Goal: Task Accomplishment & Management: Complete application form

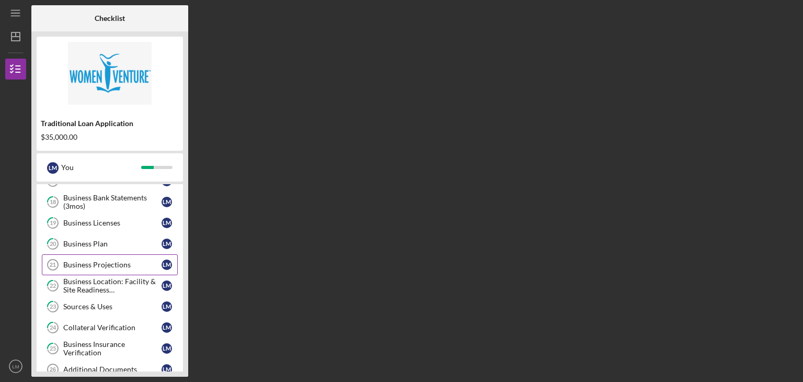
scroll to position [209, 0]
click at [104, 260] on div "Business Projections" at bounding box center [112, 263] width 98 height 8
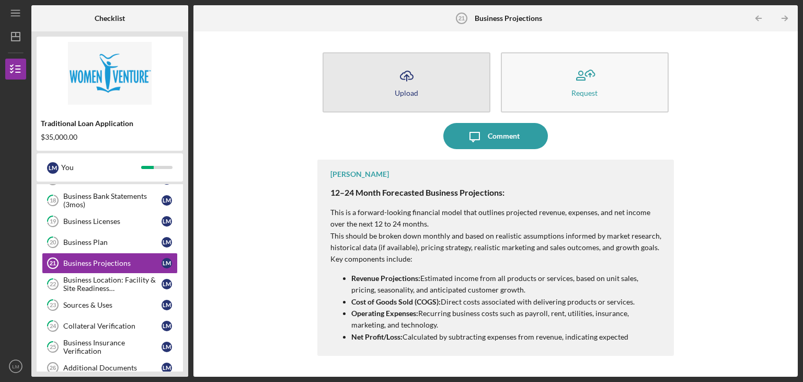
click at [414, 85] on icon "Icon/Upload" at bounding box center [407, 76] width 26 height 26
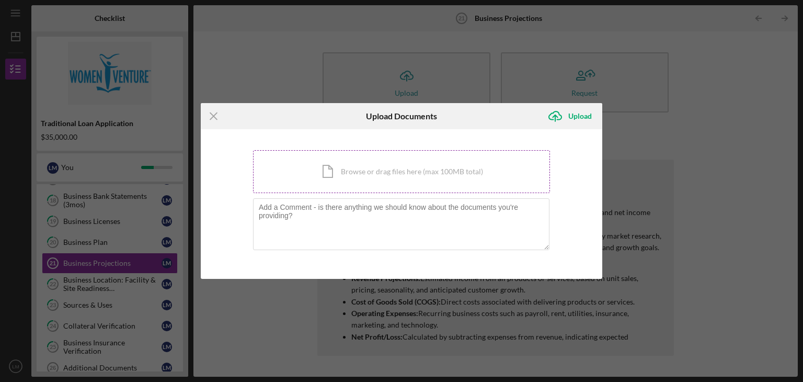
click at [407, 170] on div "Icon/Document Browse or drag files here (max 100MB total) Tap to choose files o…" at bounding box center [401, 171] width 297 height 43
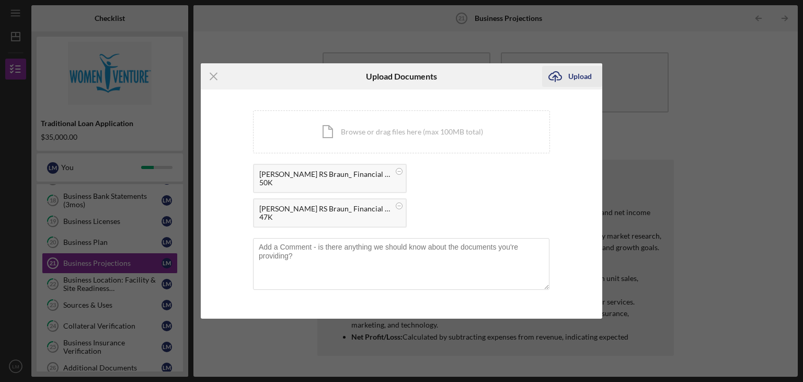
click at [578, 82] on div "Upload" at bounding box center [581, 76] width 24 height 21
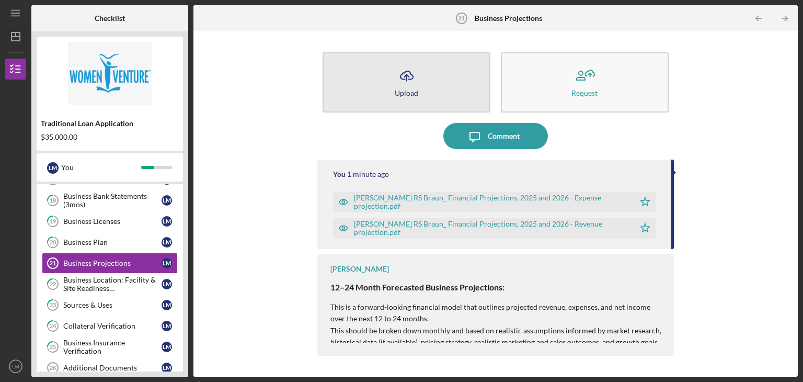
click at [396, 80] on icon "Icon/Upload" at bounding box center [407, 76] width 26 height 26
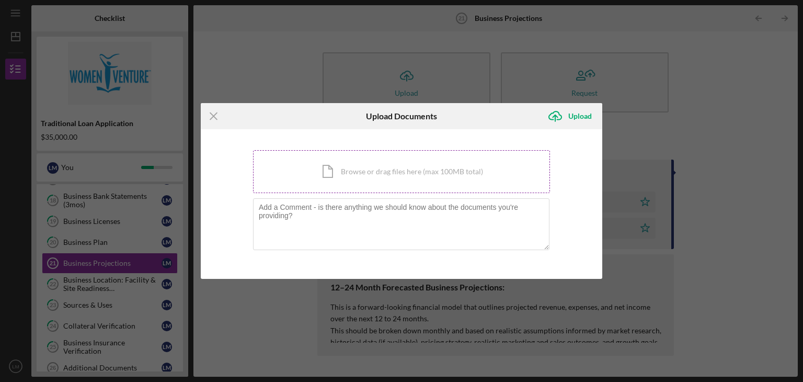
click at [353, 163] on div "Icon/Document Browse or drag files here (max 100MB total) Tap to choose files o…" at bounding box center [401, 171] width 297 height 43
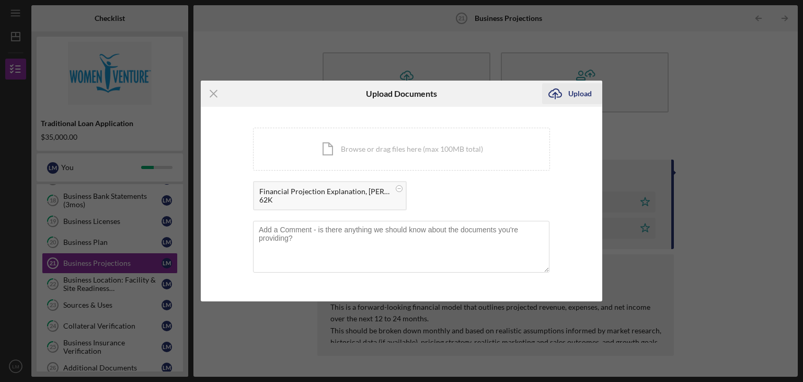
click at [583, 93] on div "Upload" at bounding box center [581, 93] width 24 height 21
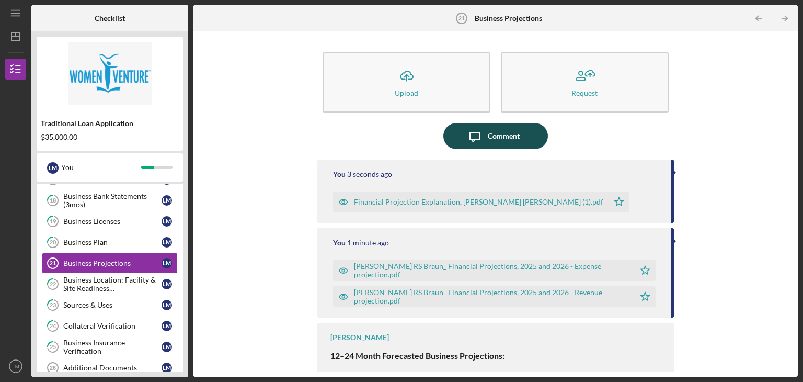
click at [485, 138] on button "Icon/Message Comment" at bounding box center [496, 136] width 105 height 26
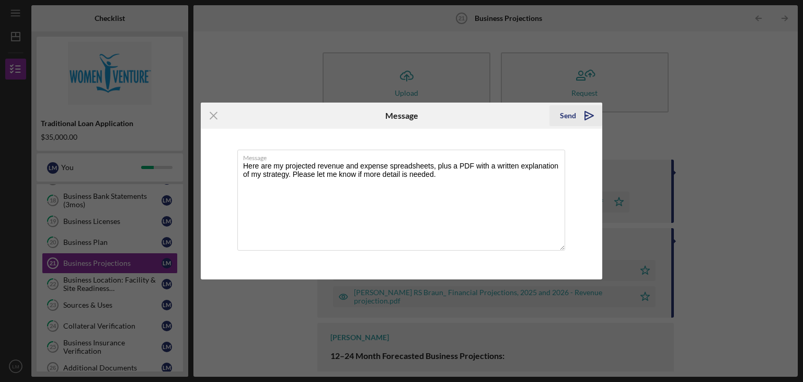
type textarea "Here are my projected revenue and expense spreadsheets, plus a PDF with a writt…"
click at [568, 116] on div "Send" at bounding box center [568, 115] width 16 height 21
